Goal: Task Accomplishment & Management: Manage account settings

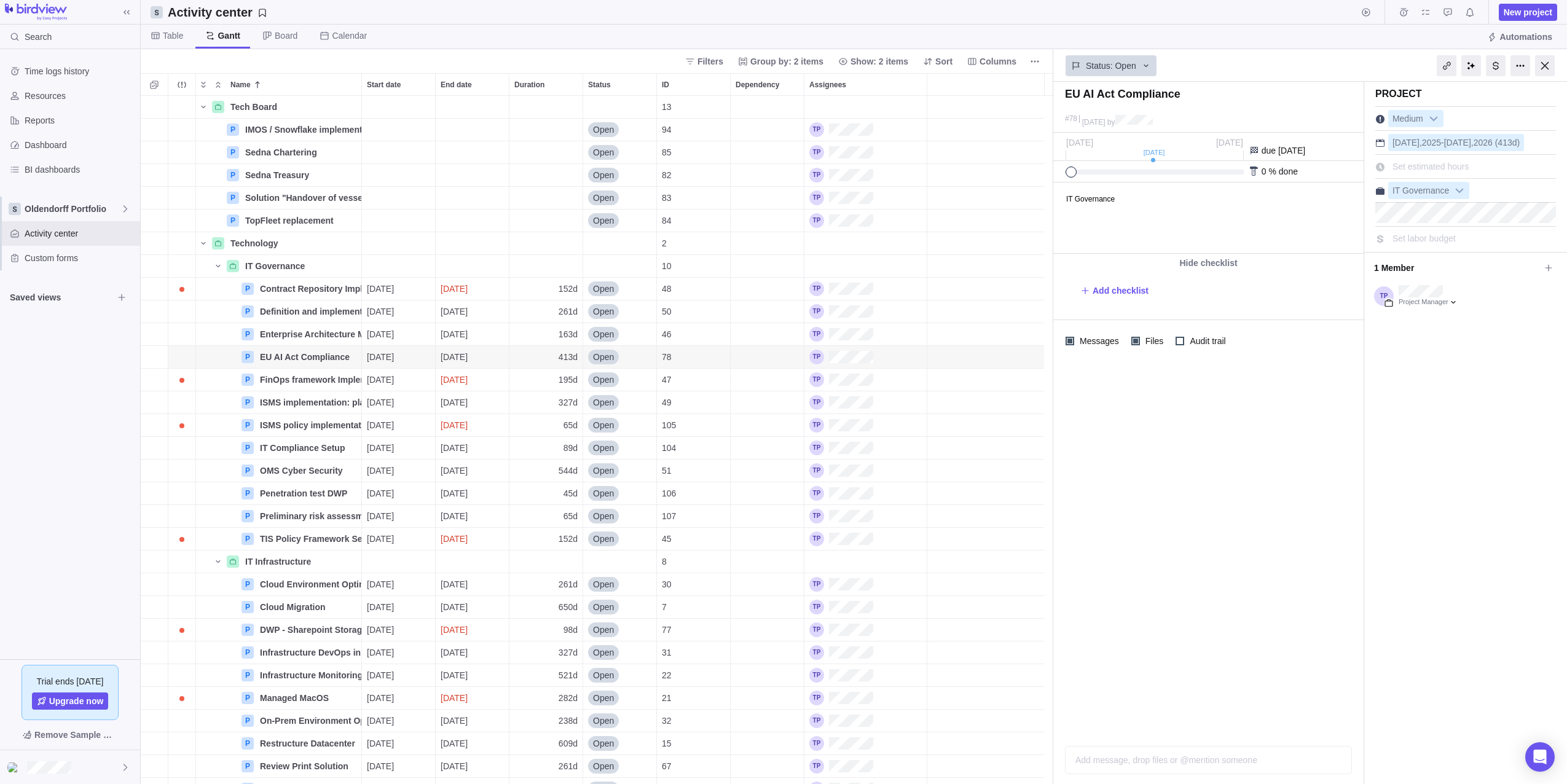
click at [1253, 527] on div at bounding box center [1208, 549] width 310 height 374
click at [696, 292] on div "48" at bounding box center [693, 288] width 73 height 22
click at [1554, 67] on div at bounding box center [1545, 66] width 19 height 21
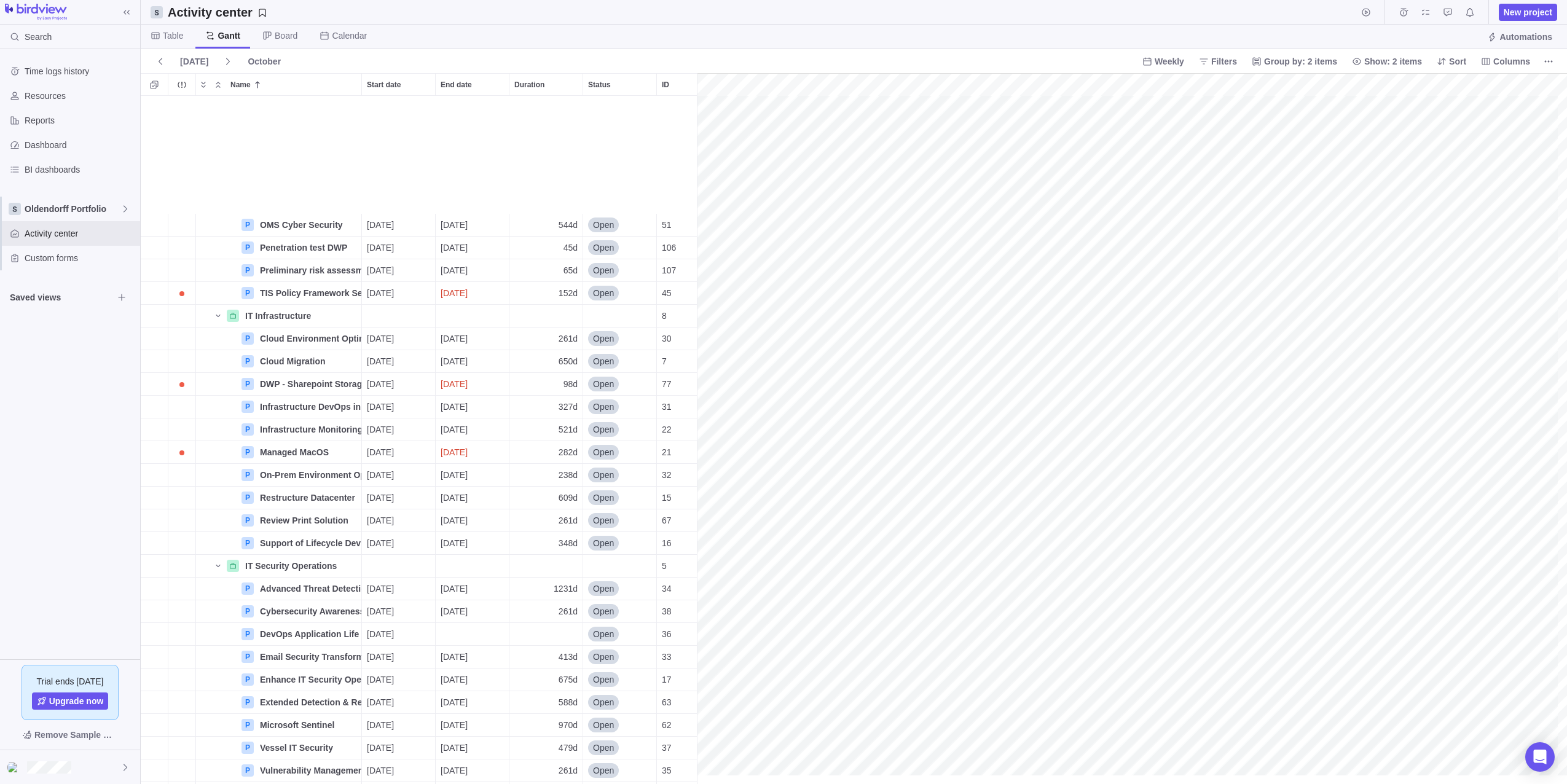
scroll to position [366, 0]
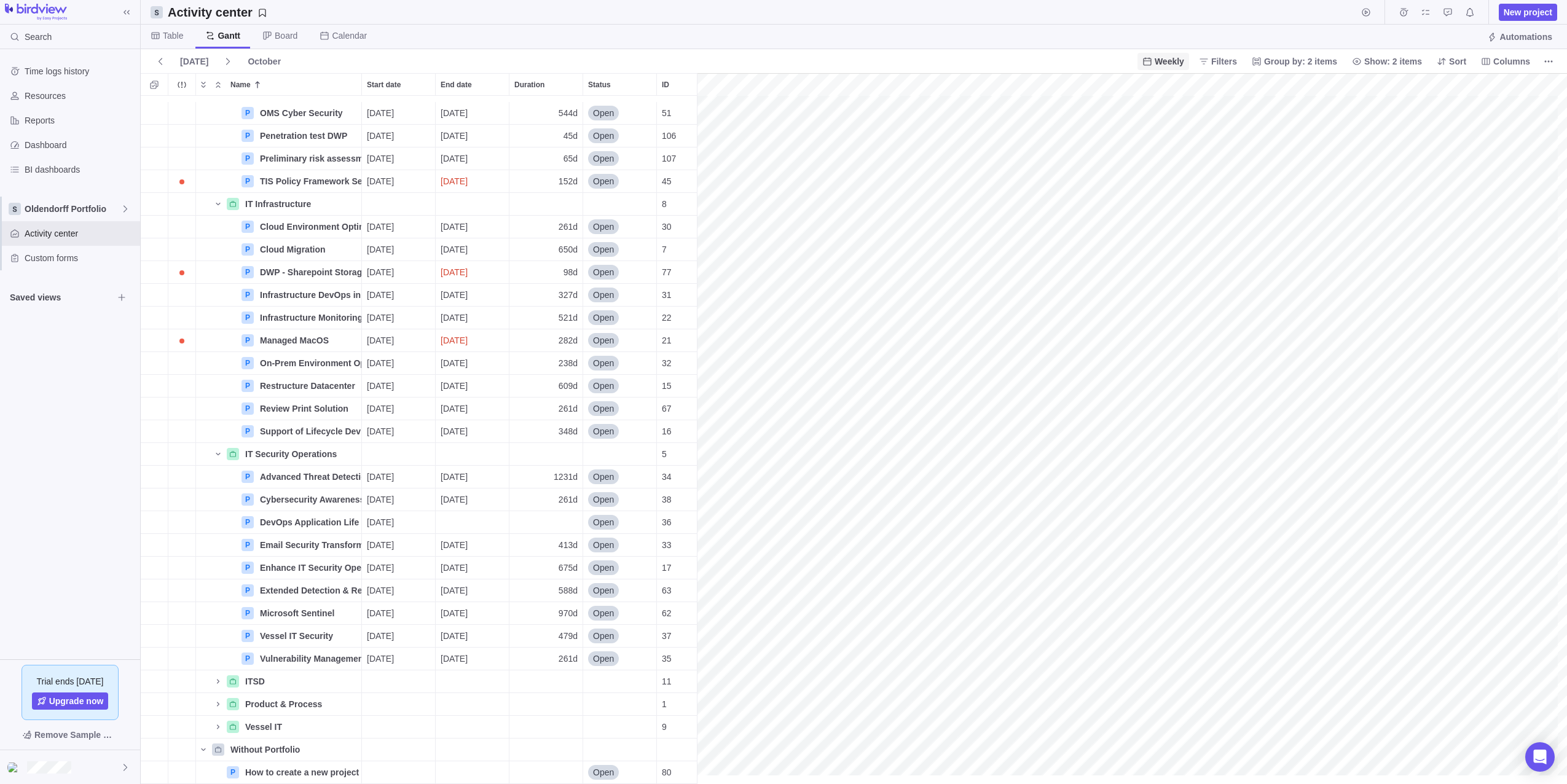
click at [1184, 56] on span "Weekly" at bounding box center [1169, 62] width 29 height 12
click at [1183, 135] on span "Monthly" at bounding box center [1178, 133] width 30 height 12
click at [301, 768] on icon "Name" at bounding box center [301, 772] width 10 height 10
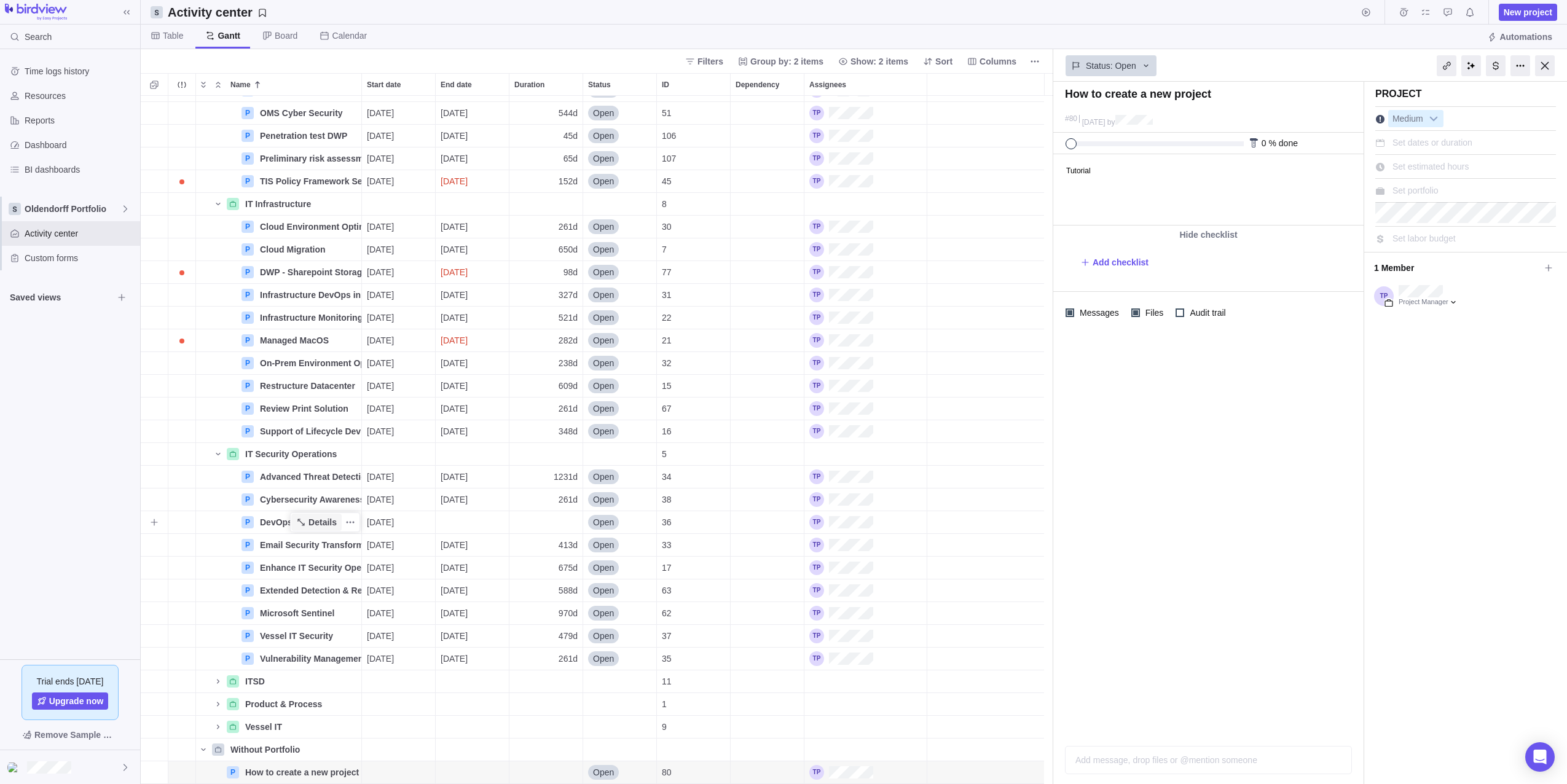
click at [315, 517] on span "Details" at bounding box center [323, 523] width 29 height 12
click at [316, 473] on span "Details" at bounding box center [323, 477] width 29 height 12
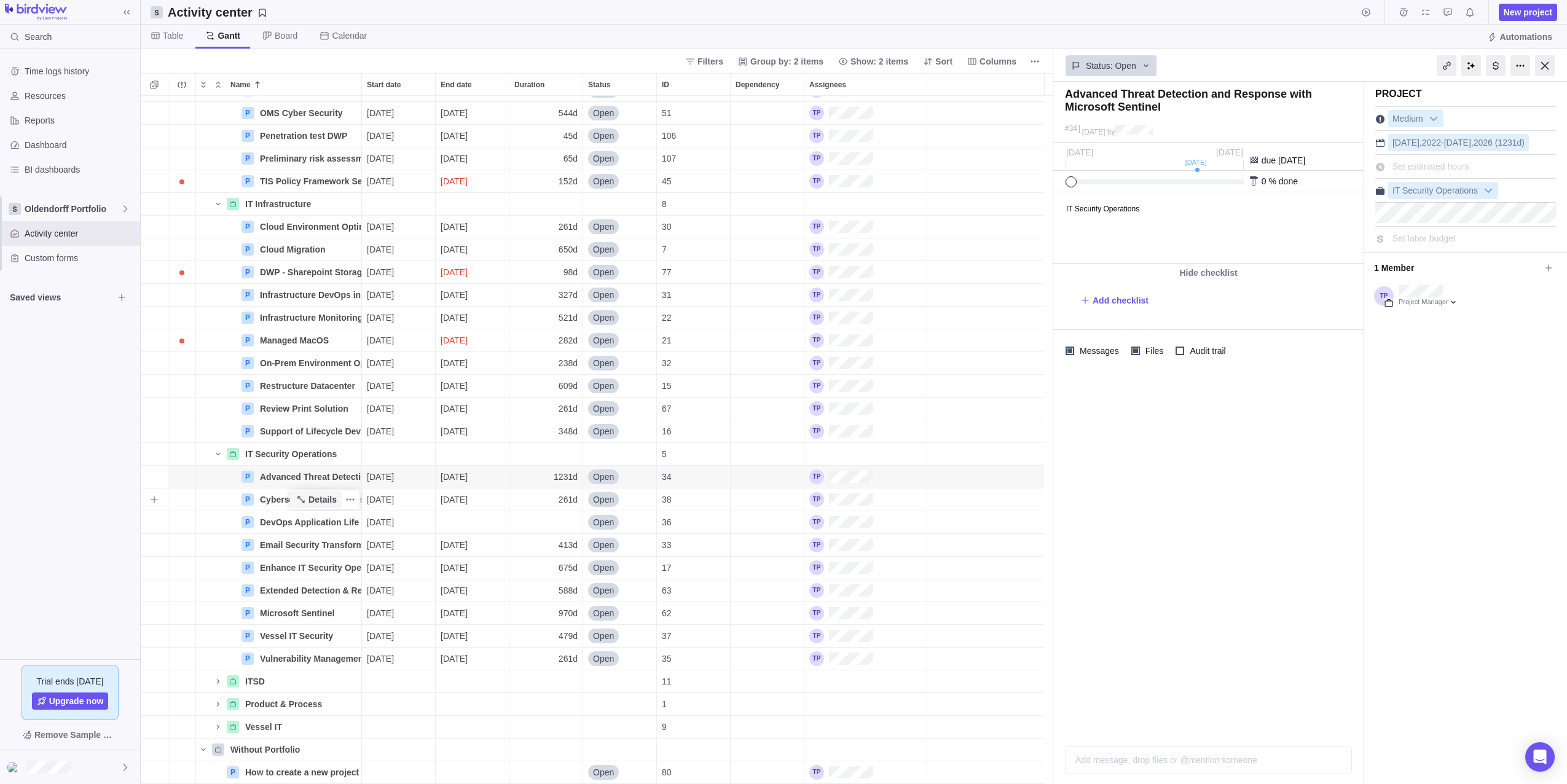
click at [319, 496] on span "Details" at bounding box center [323, 499] width 29 height 12
click at [1260, 214] on html "IT Security Operations" at bounding box center [1207, 218] width 307 height 70
click at [1204, 424] on div at bounding box center [1208, 549] width 310 height 374
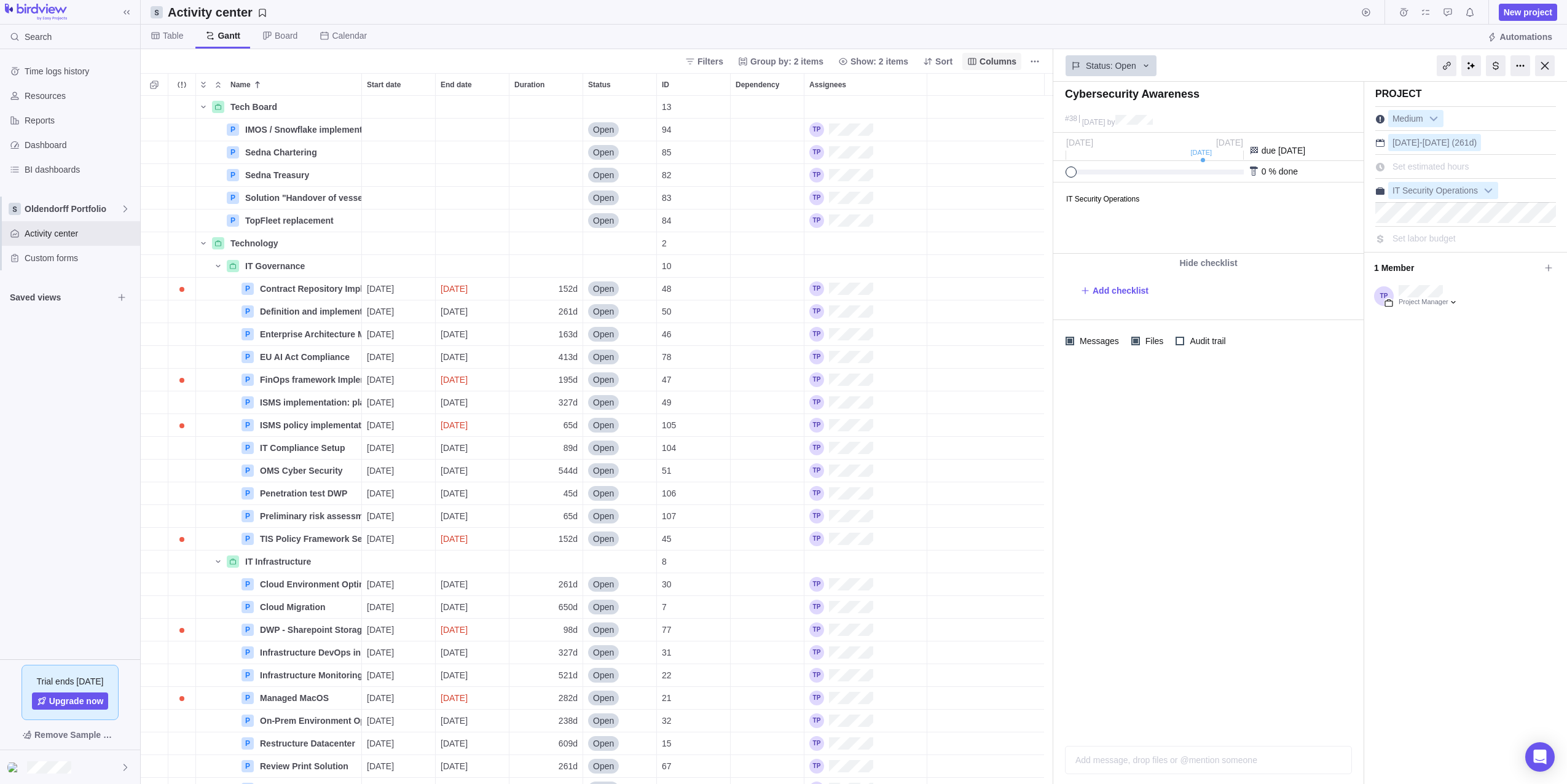
click at [992, 58] on span "Columns" at bounding box center [999, 62] width 37 height 12
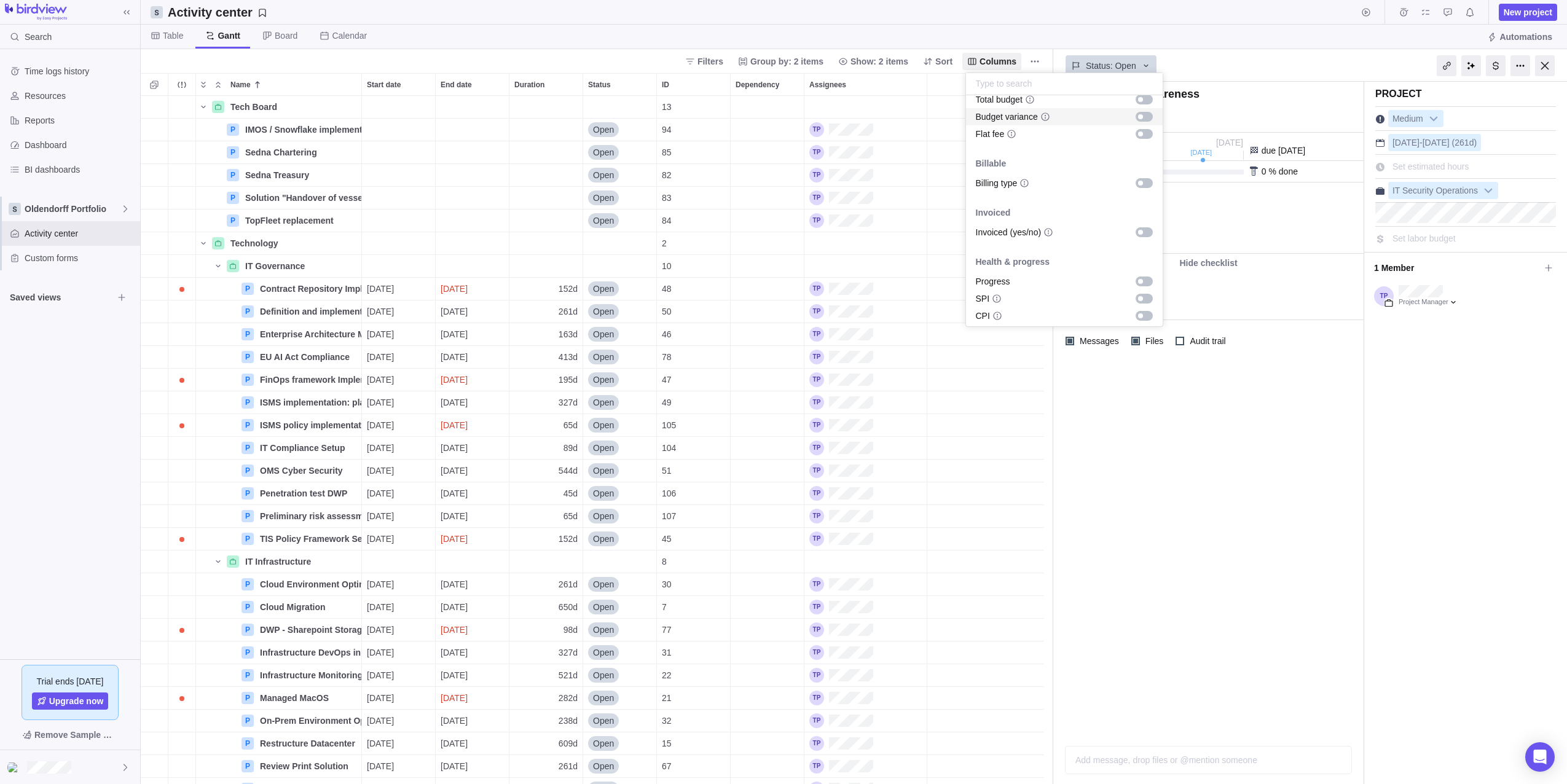
scroll to position [698, 0]
click at [50, 258] on body "Search Time logs history Resources Reports Dashboard BI dashboards Oldendorff P…" at bounding box center [784, 392] width 1567 height 784
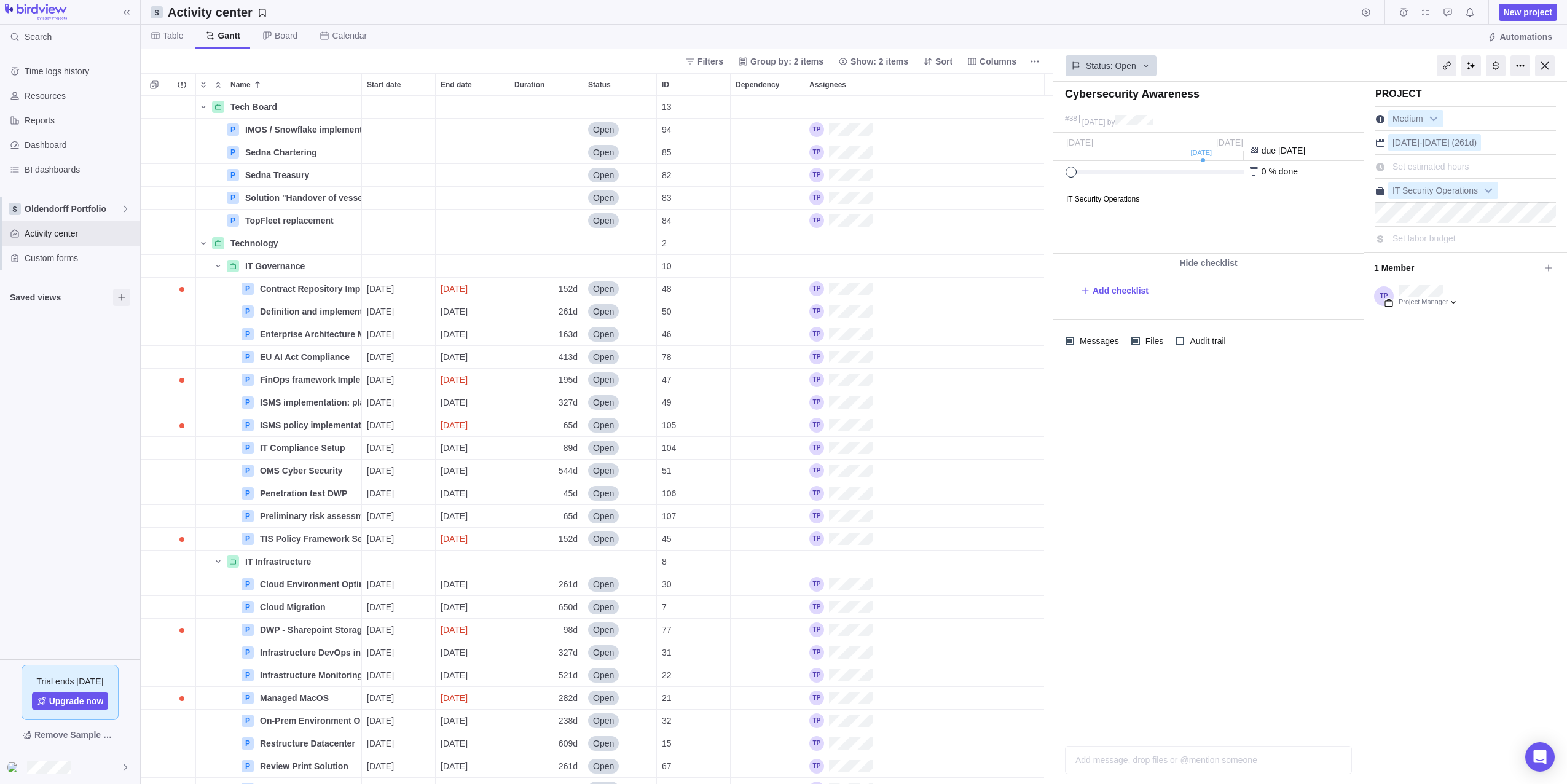
click at [123, 297] on icon "Browse views" at bounding box center [121, 297] width 10 height 10
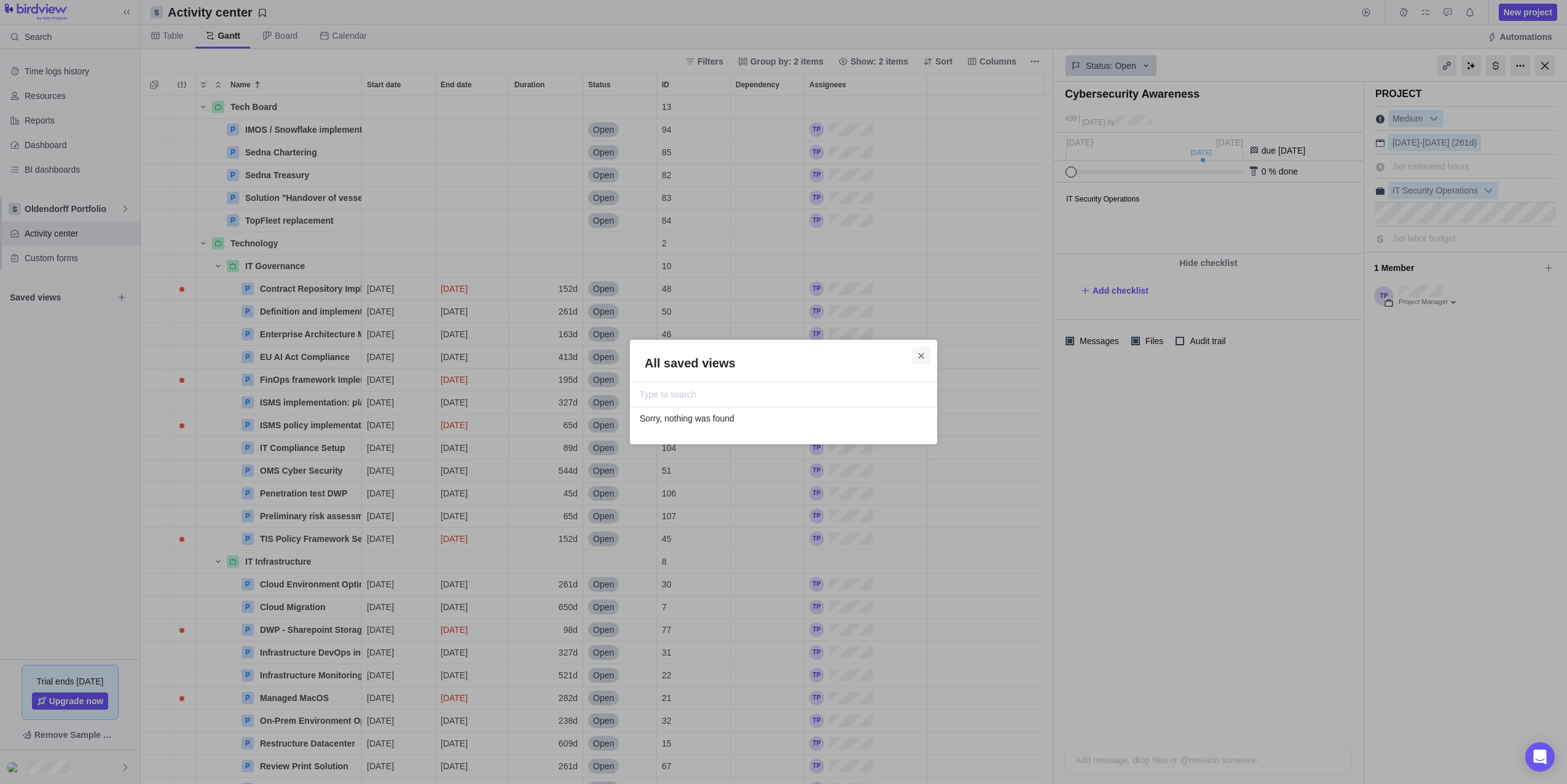
click at [922, 354] on icon "Close" at bounding box center [921, 356] width 10 height 10
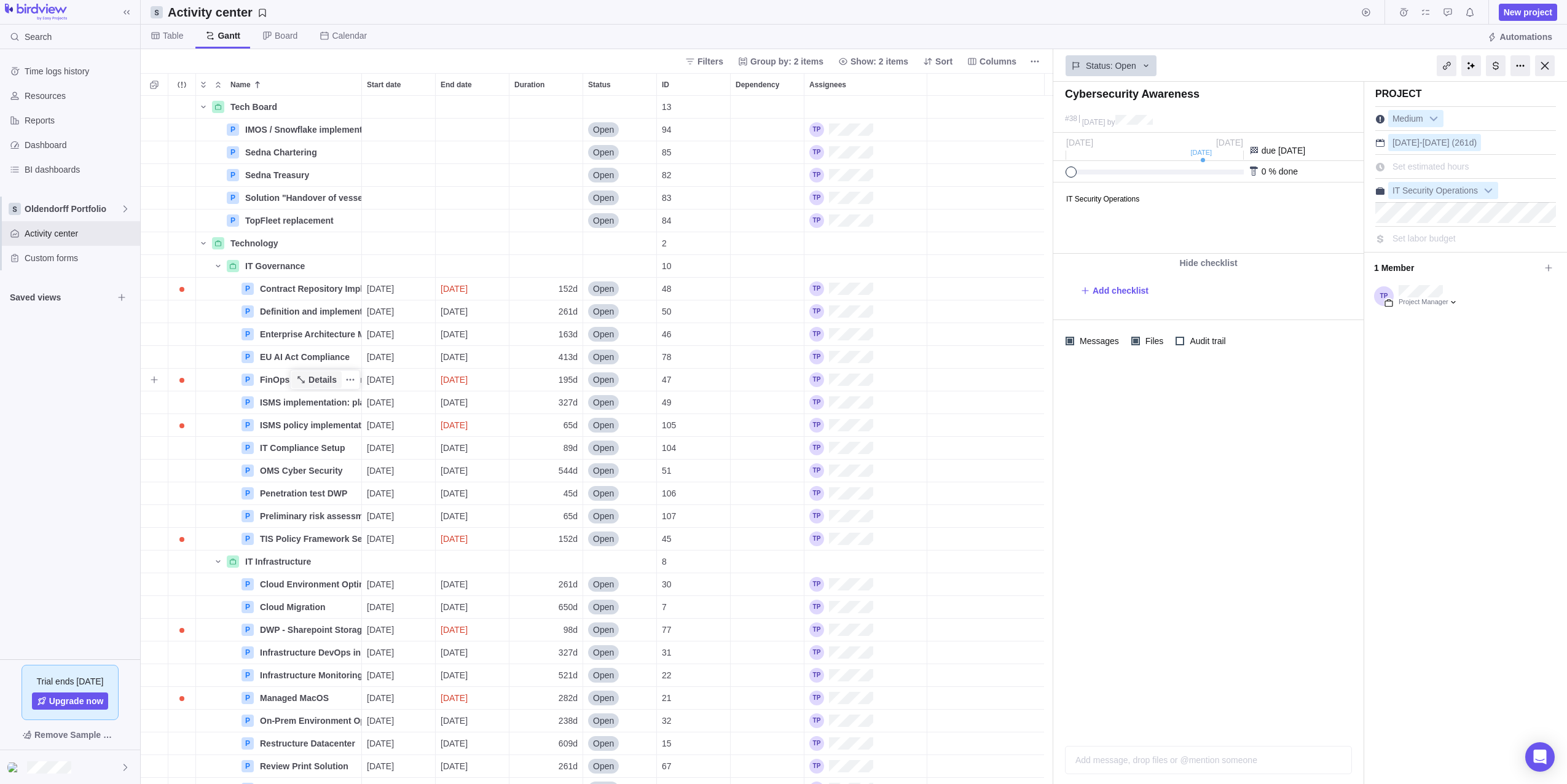
click at [316, 378] on span "Details" at bounding box center [323, 380] width 29 height 12
drag, startPoint x: 1069, startPoint y: 174, endPoint x: 1166, endPoint y: 178, distance: 97.1
click at [1166, 178] on div "60 % done" at bounding box center [1208, 172] width 310 height 22
click at [181, 540] on span "Trouble indication" at bounding box center [182, 540] width 5 height 5
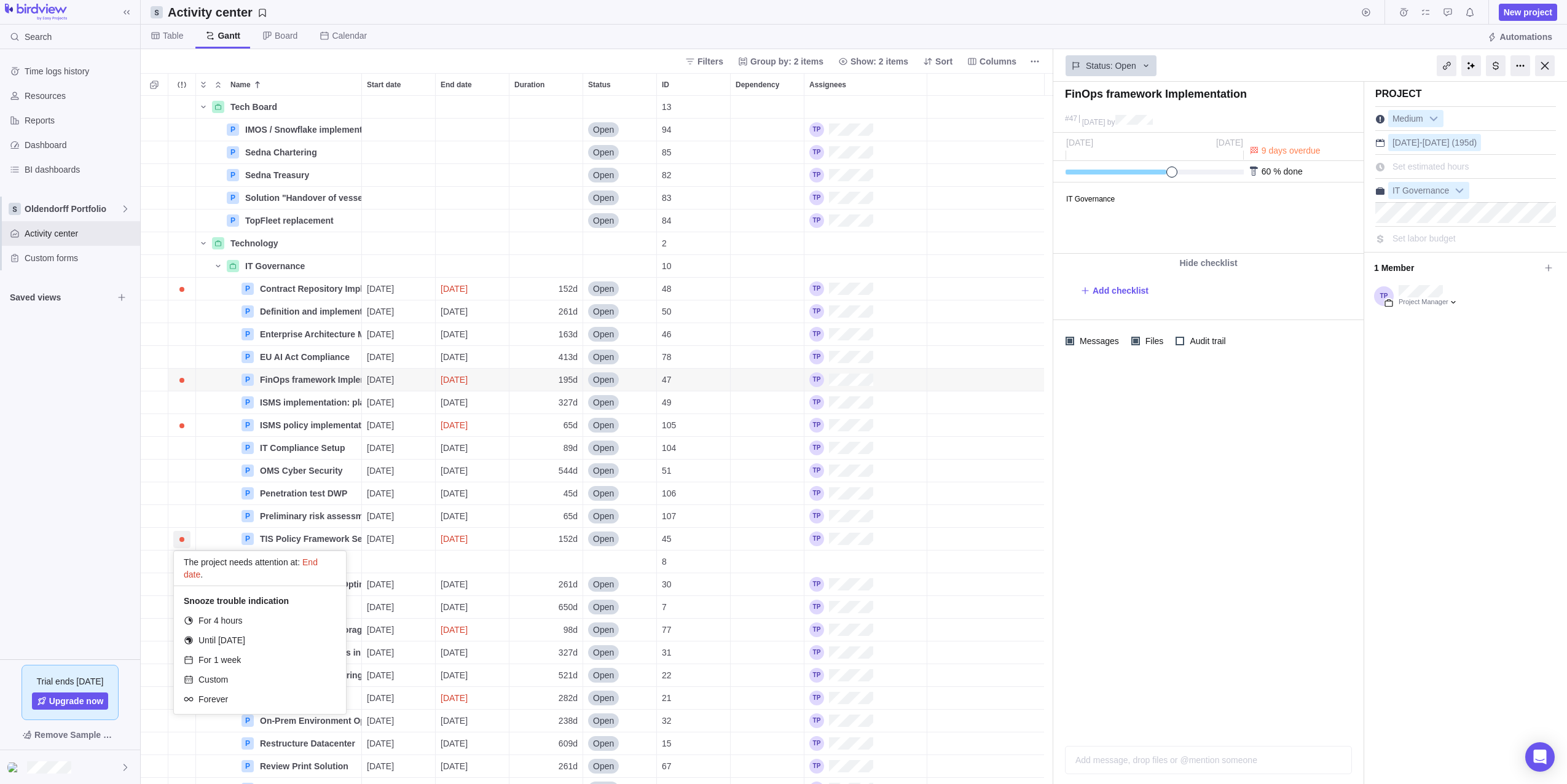
click at [251, 370] on div "Tech Board Details 13 P IMOS / Snowflake implementation Details Open 94 P Sedna…" at bounding box center [597, 440] width 913 height 688
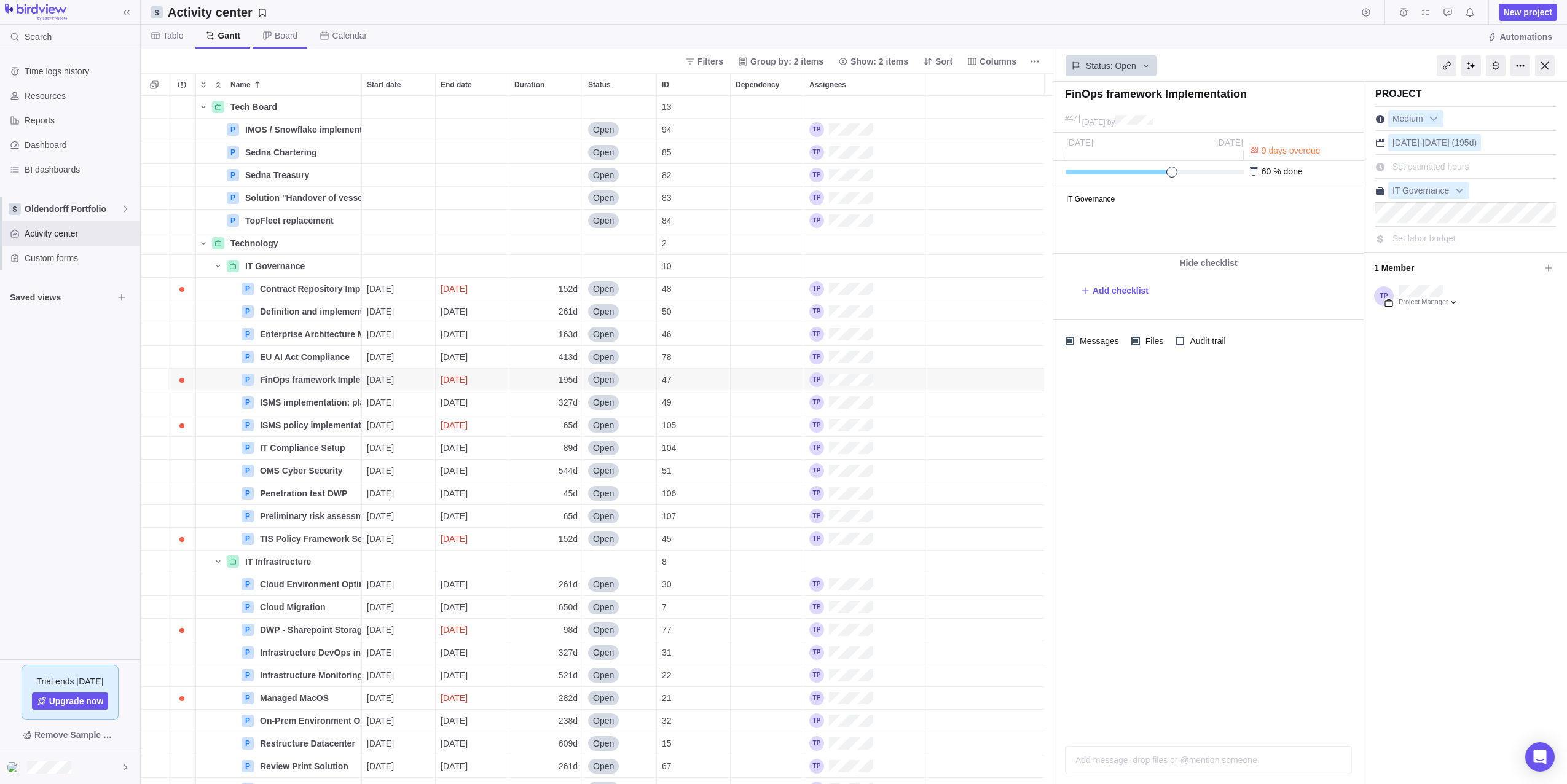
click at [265, 33] on icon at bounding box center [267, 36] width 10 height 10
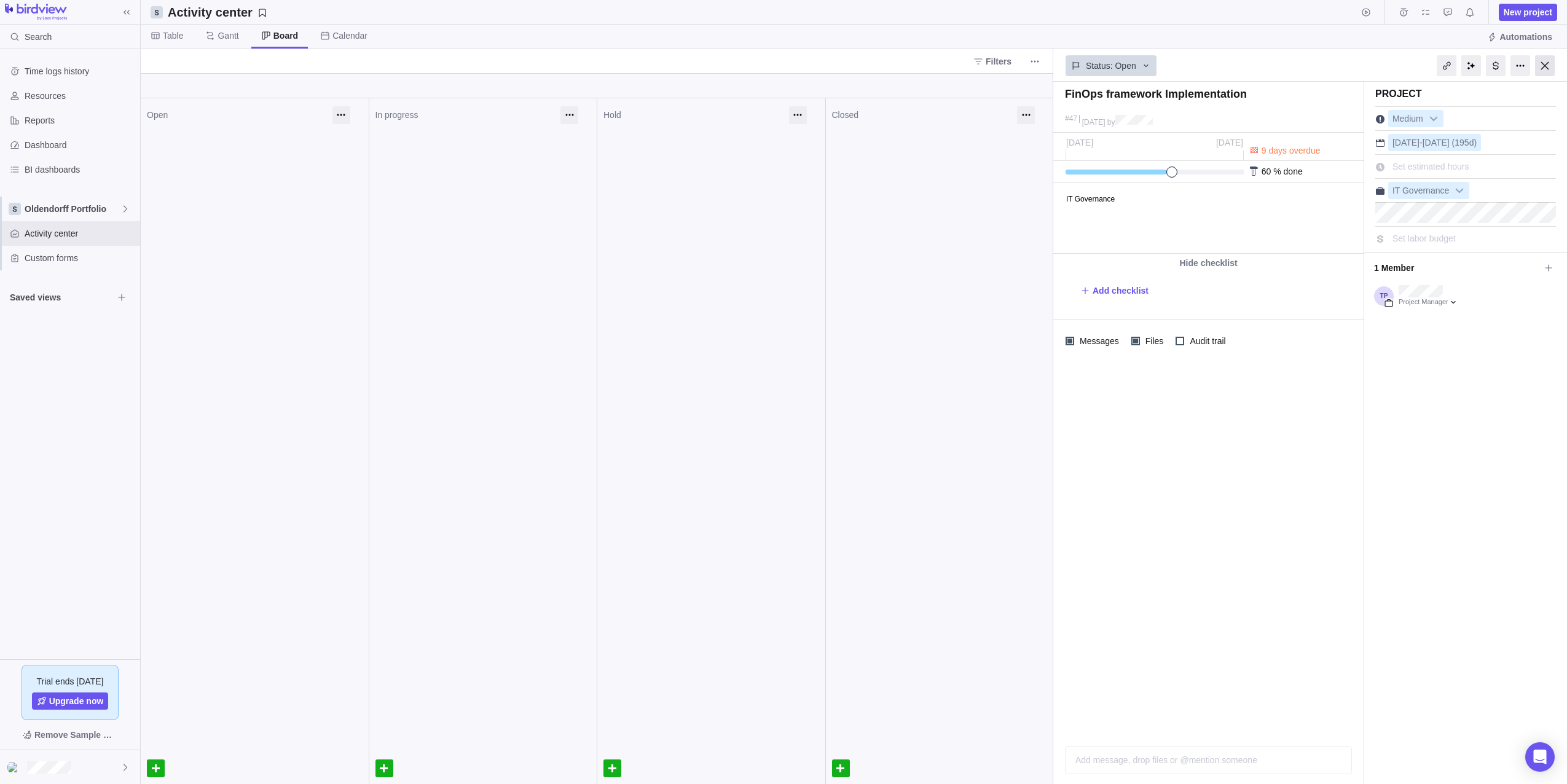
click at [1546, 63] on div at bounding box center [1545, 66] width 19 height 21
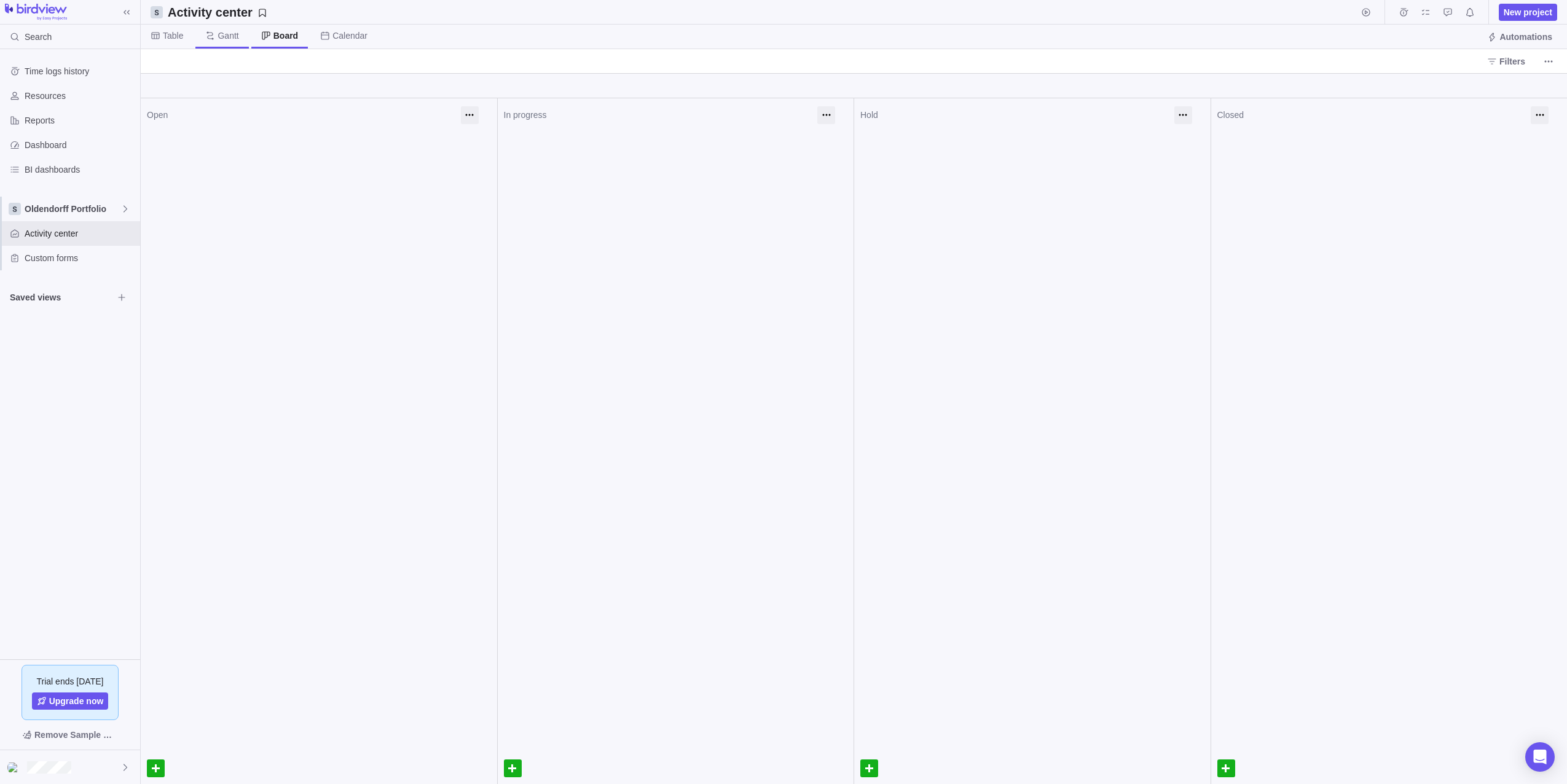
click at [229, 43] on span "Gantt" at bounding box center [222, 36] width 53 height 24
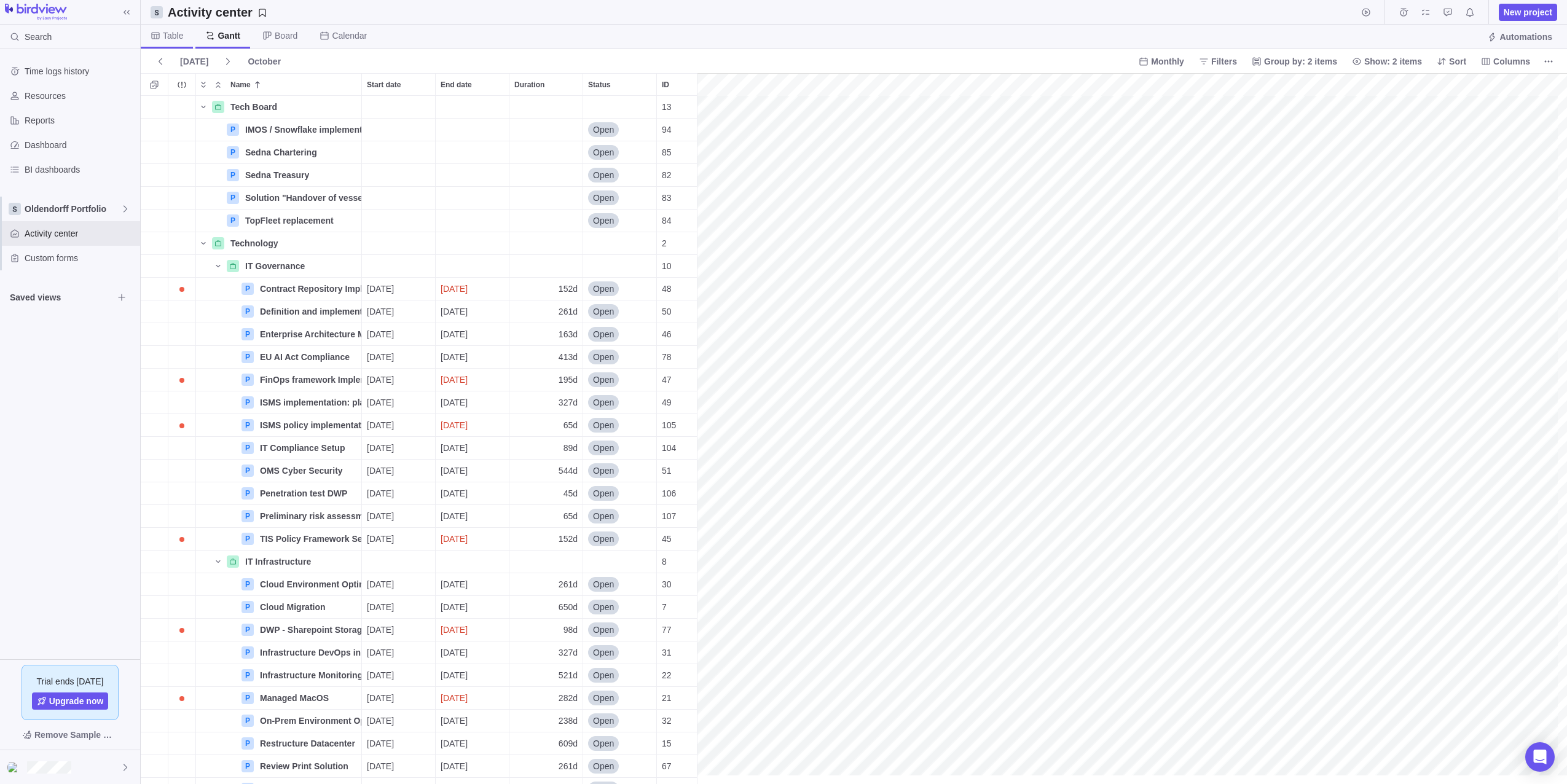
scroll to position [679, 547]
click at [171, 37] on span "Table" at bounding box center [173, 36] width 20 height 12
click at [312, 291] on span "Details" at bounding box center [323, 289] width 29 height 12
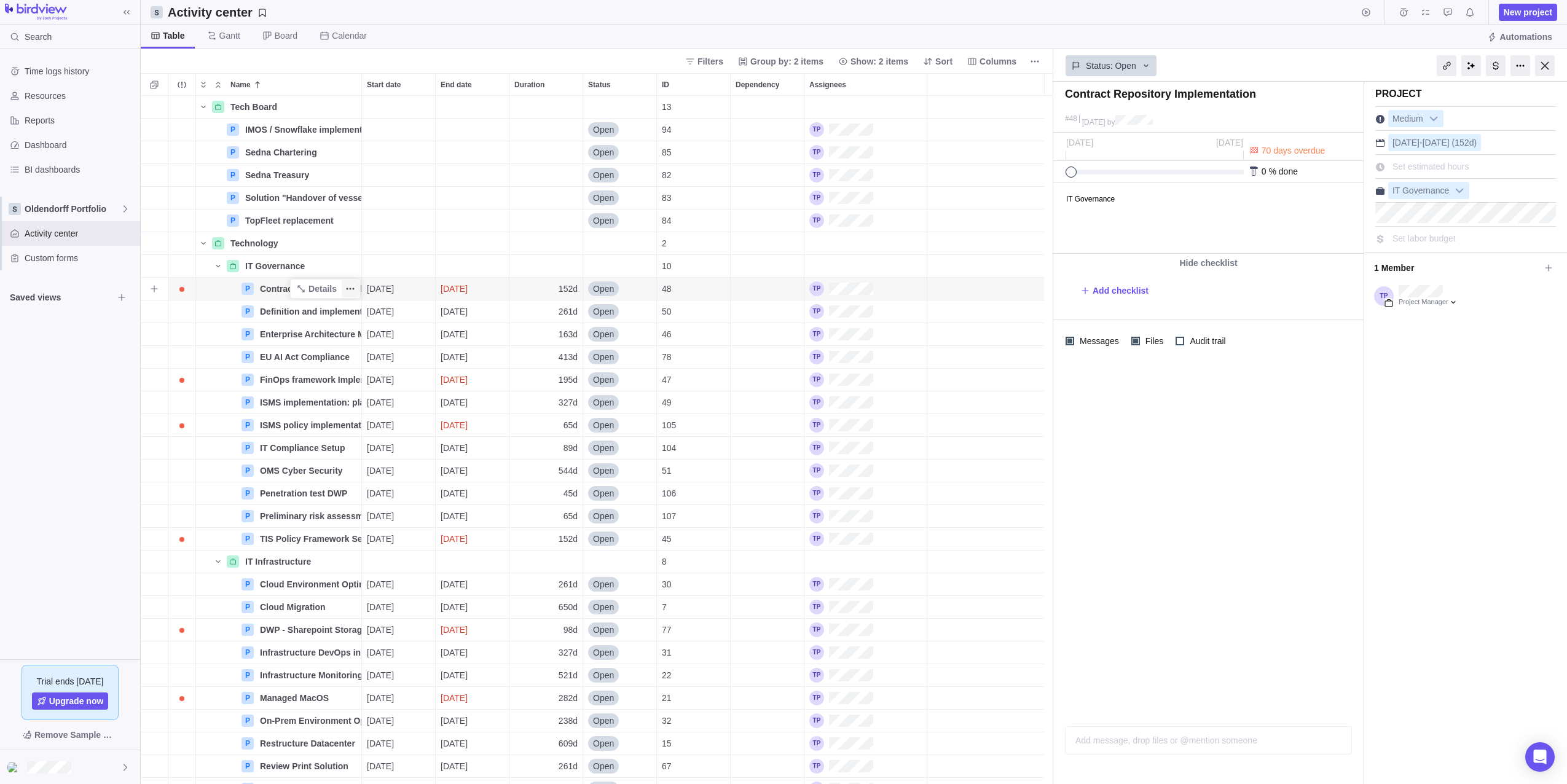
click at [352, 290] on icon "More actions" at bounding box center [350, 288] width 10 height 10
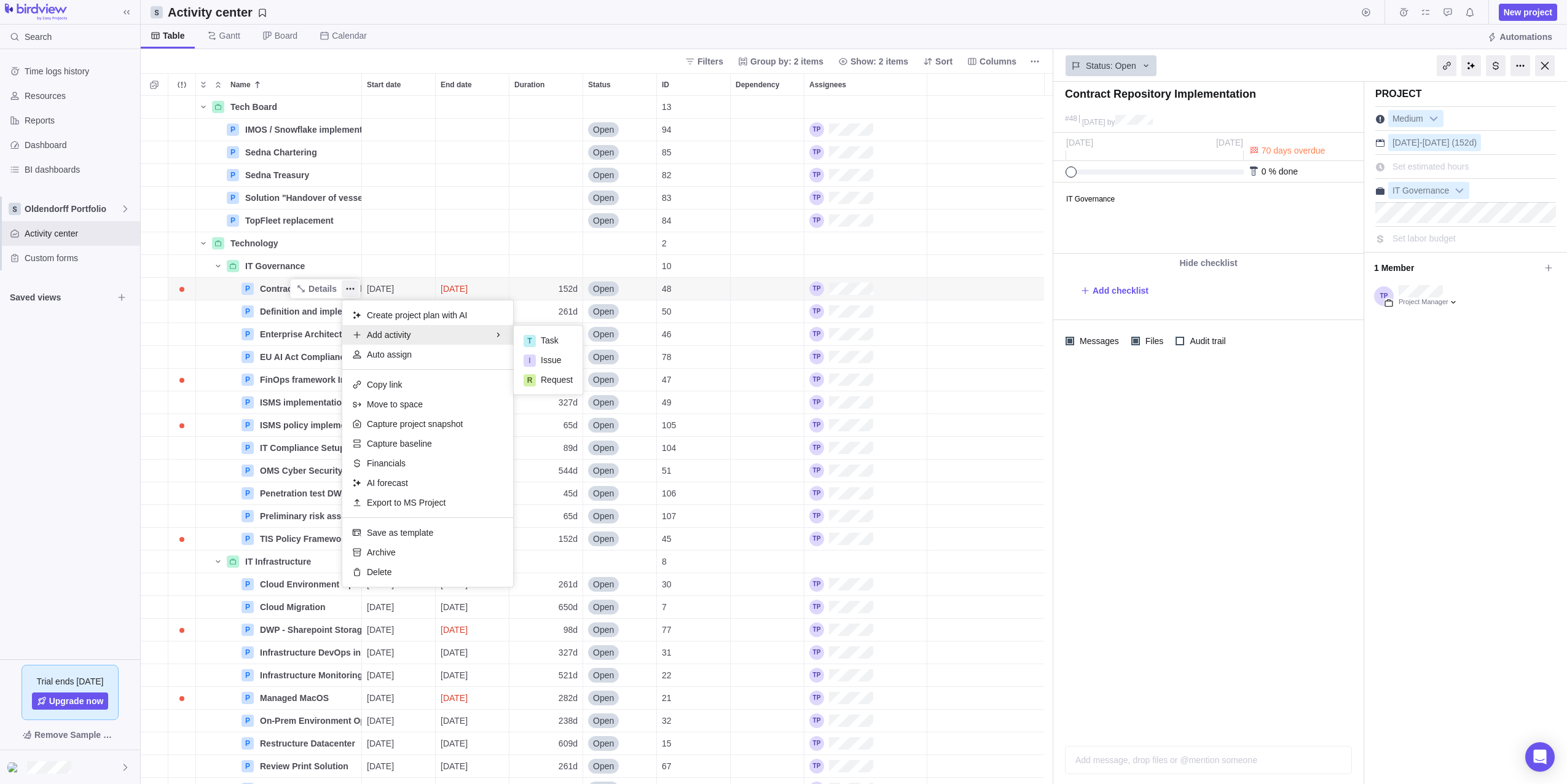
click at [67, 223] on body "Search Time logs history Resources Reports Dashboard BI dashboards Oldendorff P…" at bounding box center [784, 392] width 1567 height 784
click at [68, 212] on span "Oldendorff Portfolio" at bounding box center [73, 209] width 96 height 12
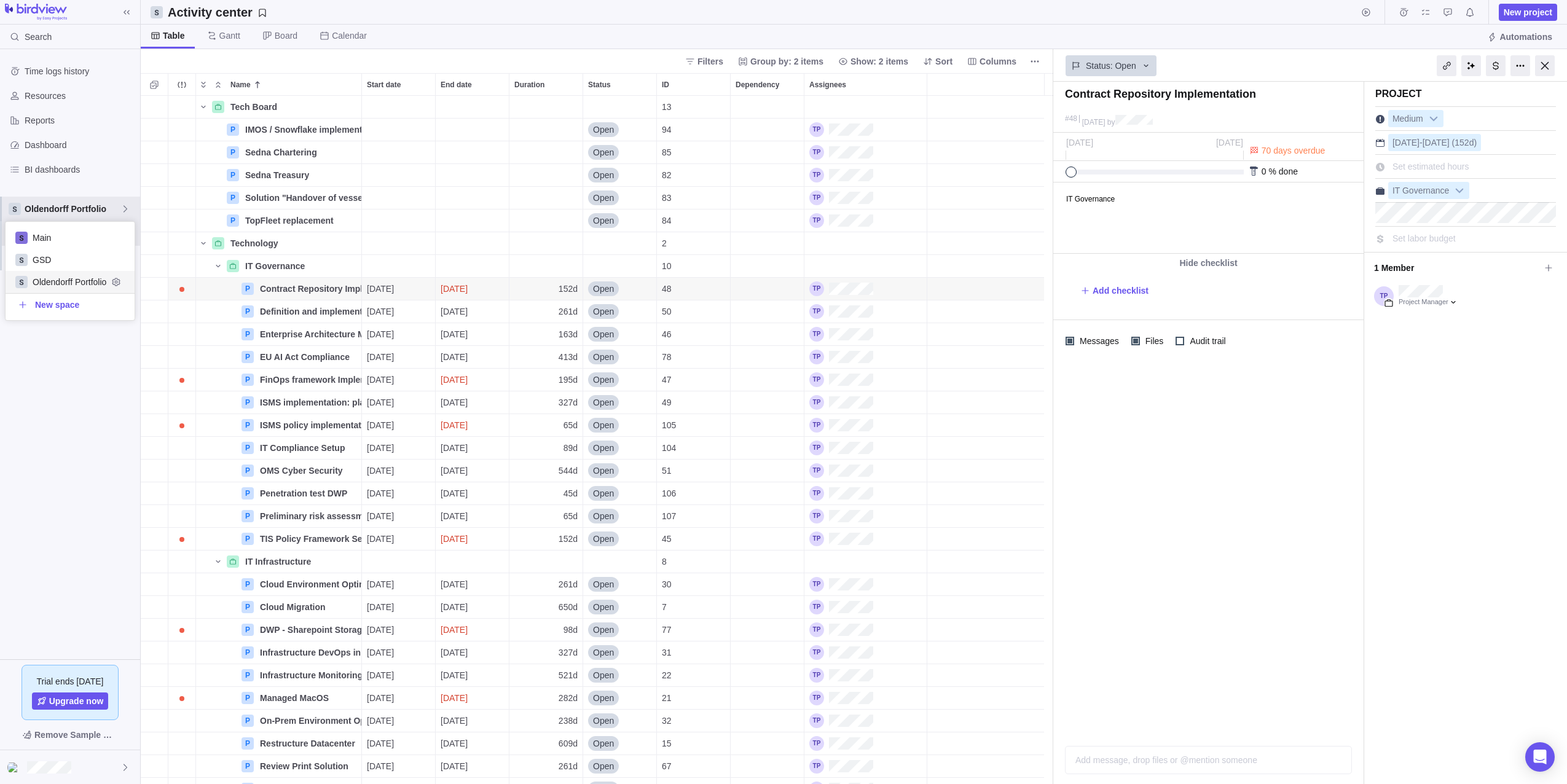
scroll to position [89, 120]
click at [60, 285] on span "Oldendorff Portfolio" at bounding box center [70, 282] width 75 height 12
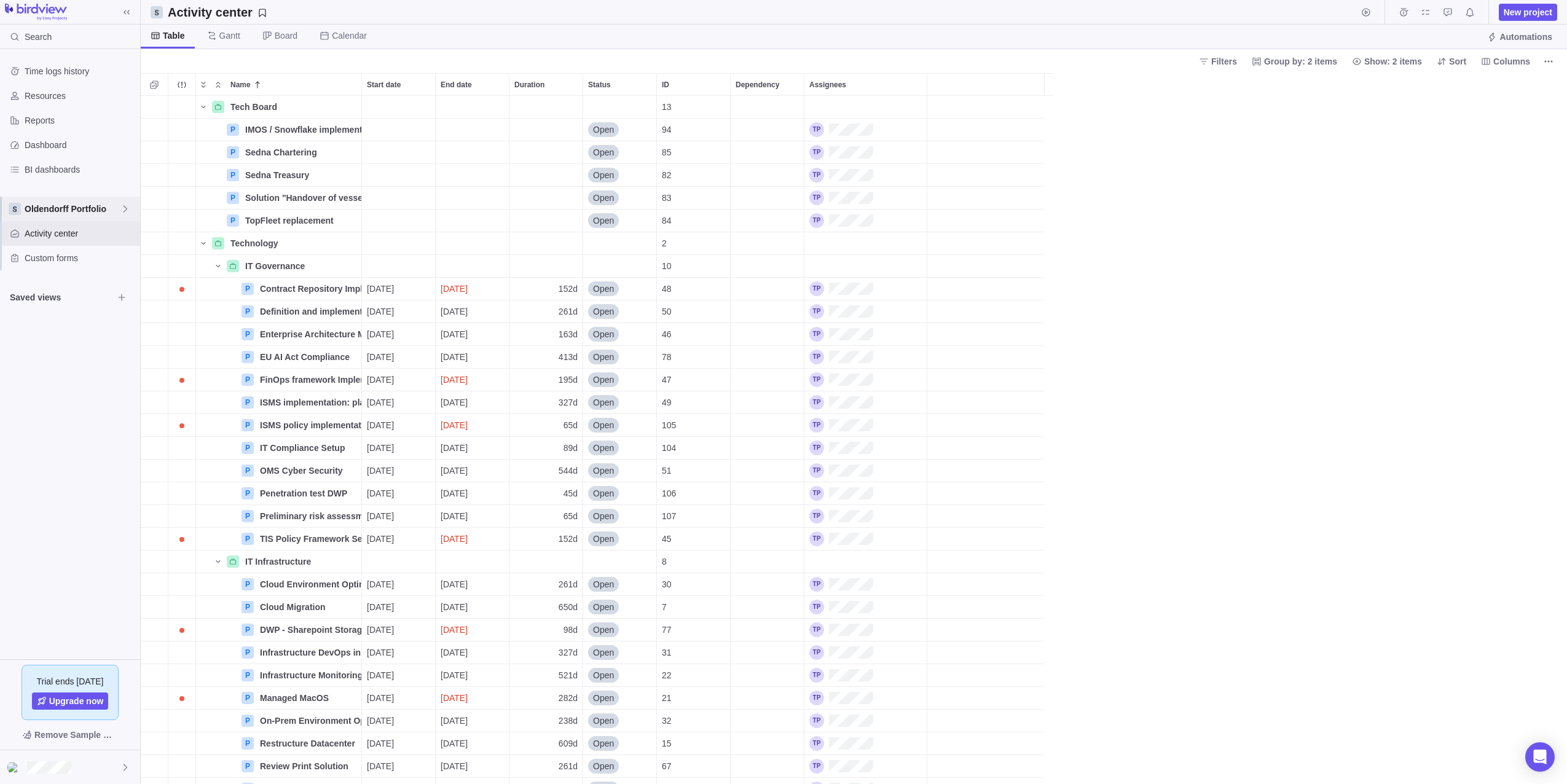
scroll to position [679, 1417]
click at [72, 213] on span "Oldendorff Portfolio" at bounding box center [73, 209] width 96 height 12
click at [55, 237] on span "Main" at bounding box center [70, 238] width 75 height 12
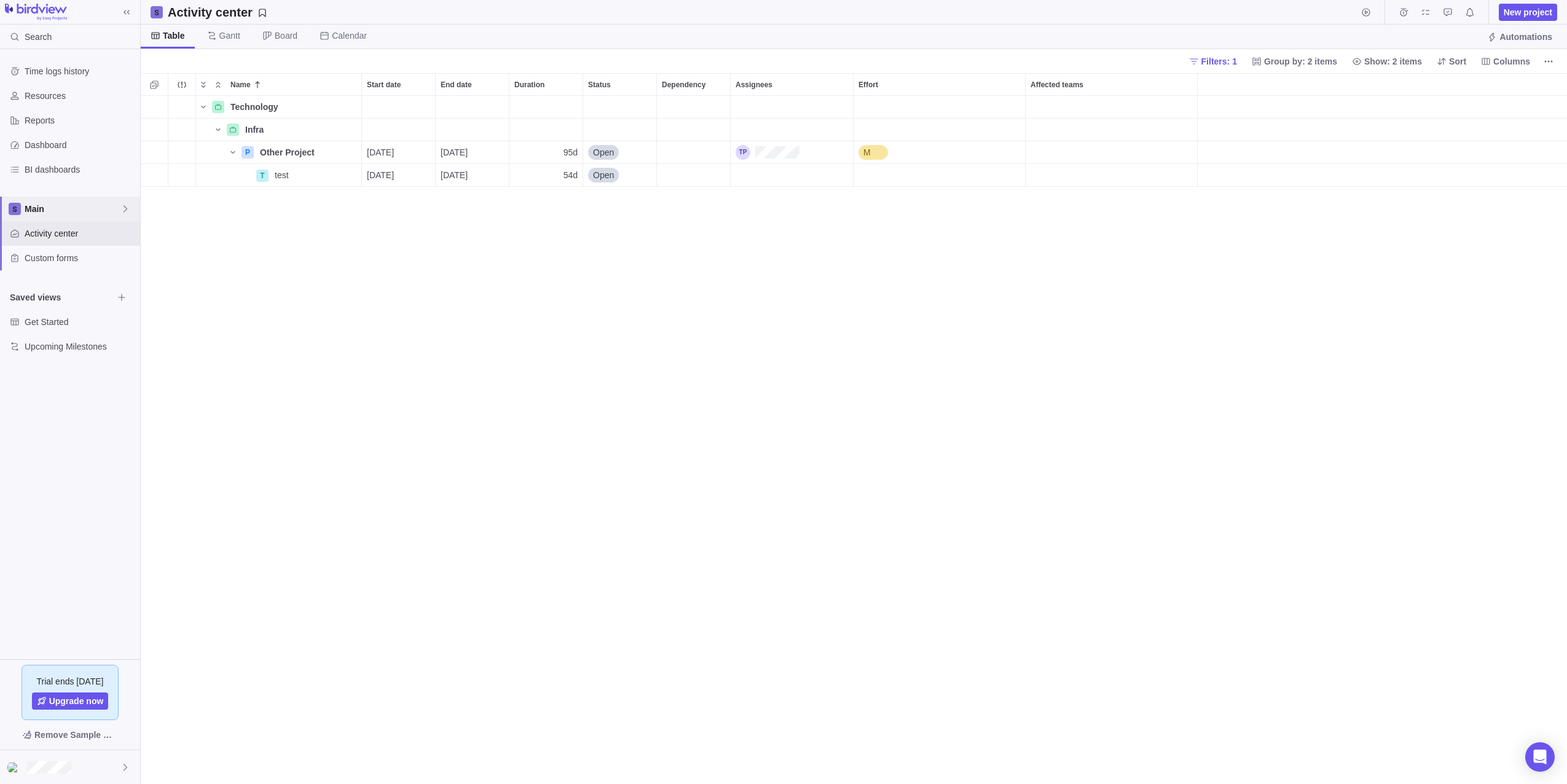
scroll to position [679, 1417]
click at [230, 151] on icon "Name" at bounding box center [233, 152] width 10 height 10
click at [327, 157] on span "Details" at bounding box center [323, 152] width 29 height 12
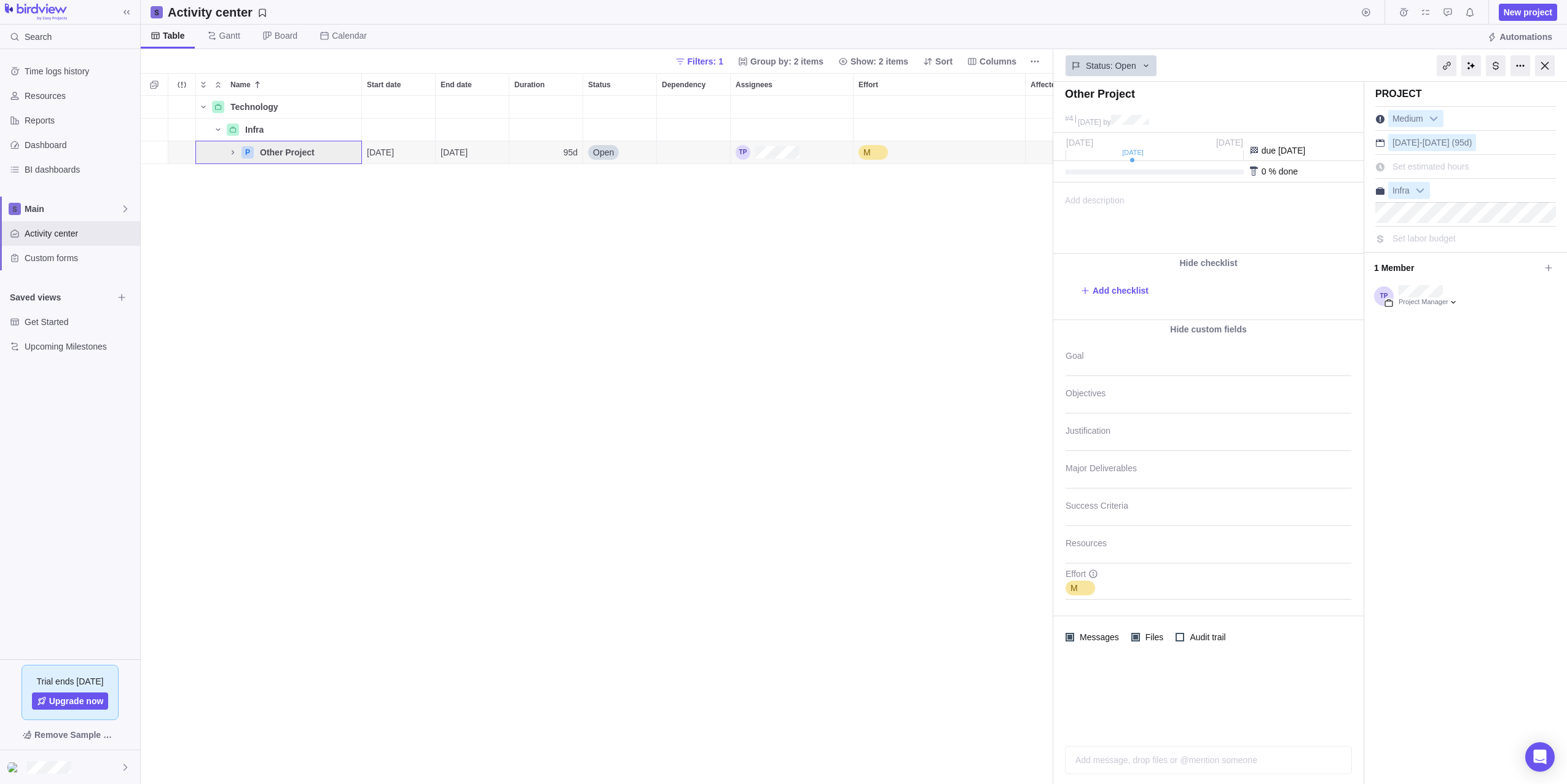
click at [326, 189] on div "Technology Details Infra Details P Other Project Details [DATE] [DATE] 95d Open…" at bounding box center [597, 440] width 913 height 688
click at [234, 151] on icon "Name" at bounding box center [233, 152] width 10 height 10
click at [222, 40] on span "Gantt" at bounding box center [230, 36] width 21 height 12
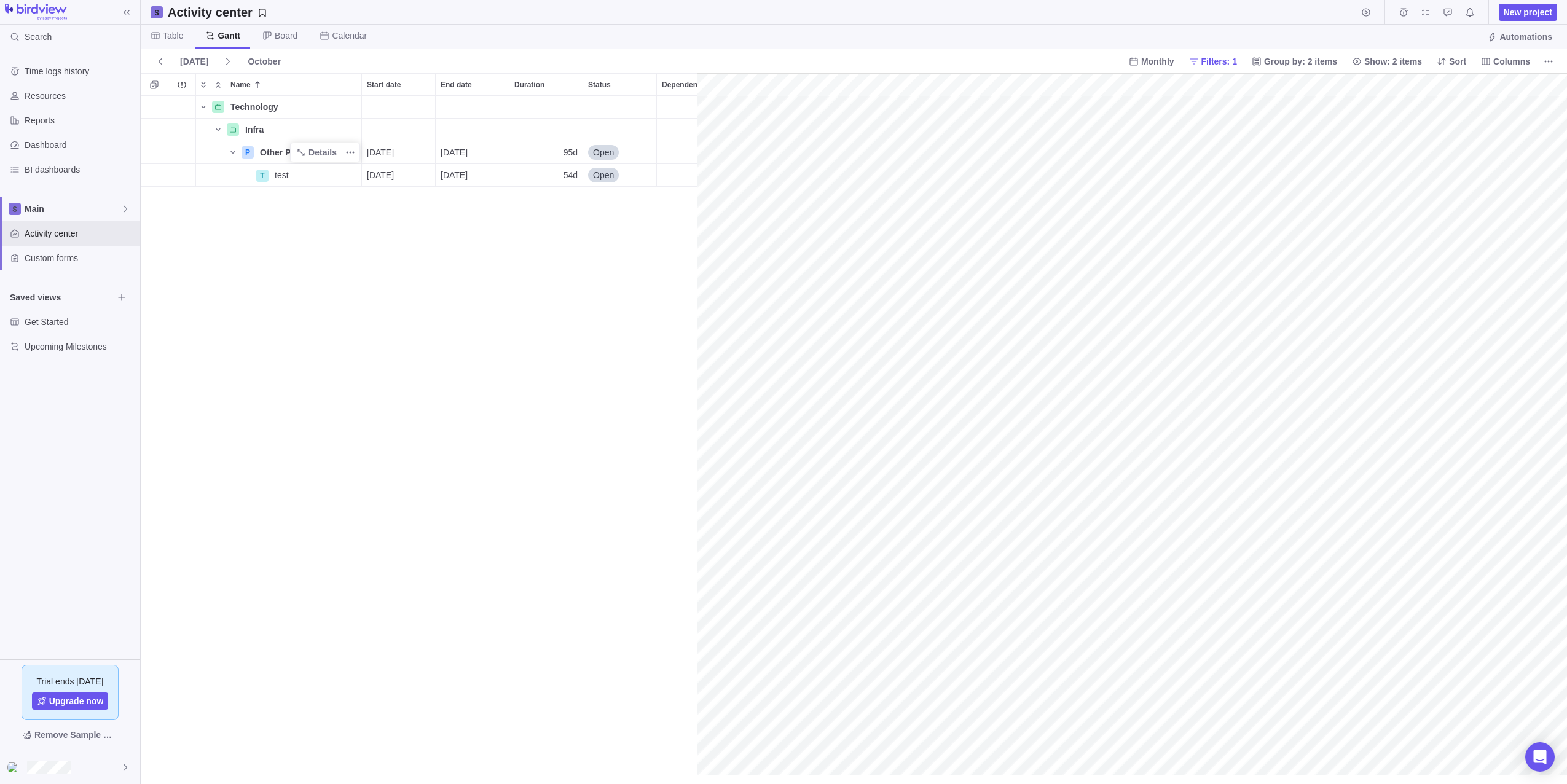
scroll to position [0, 154]
click at [233, 153] on icon "Name" at bounding box center [233, 152] width 5 height 2
click at [285, 36] on span "Board" at bounding box center [285, 36] width 22 height 12
